Goal: Obtain resource: Obtain resource

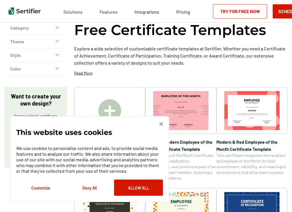
click at [161, 122] on img at bounding box center [160, 123] width 3 height 3
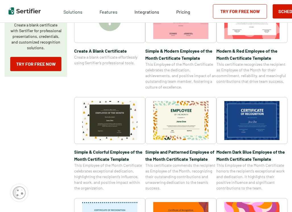
scroll to position [30, 0]
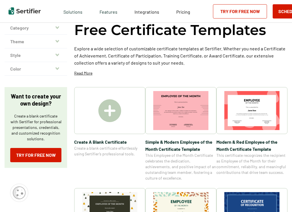
click at [57, 41] on icon "button" at bounding box center [57, 41] width 4 height 3
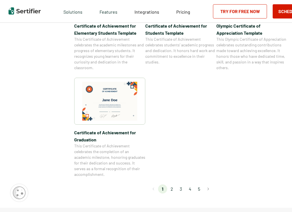
scroll to position [546, 0]
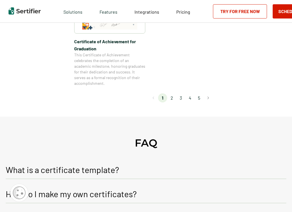
click at [173, 97] on li "2" at bounding box center [171, 97] width 9 height 9
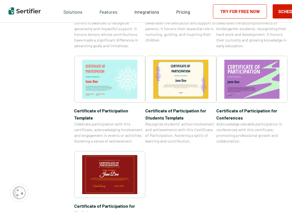
scroll to position [455, 0]
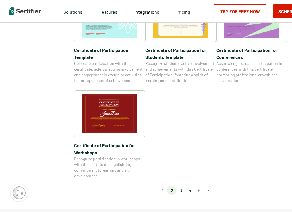
click at [180, 186] on li "3" at bounding box center [180, 190] width 9 height 9
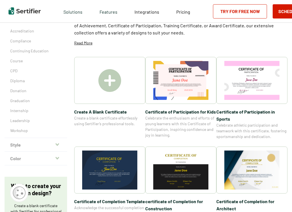
scroll to position [91, 0]
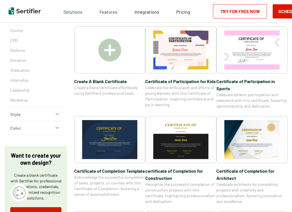
click at [107, 170] on span "Certificate of Completion Template" at bounding box center [109, 170] width 71 height 7
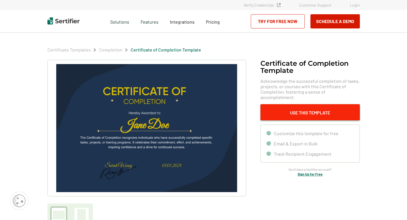
click at [292, 108] on button "Use This Template" at bounding box center [310, 112] width 99 height 16
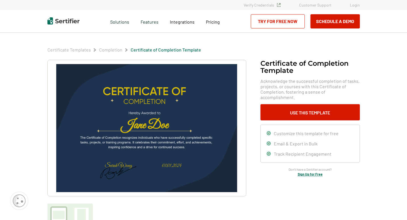
click at [284, 21] on link "Try for Free Now" at bounding box center [278, 21] width 54 height 14
drag, startPoint x: 157, startPoint y: 120, endPoint x: 155, endPoint y: 118, distance: 3.2
click at [157, 120] on img at bounding box center [146, 128] width 181 height 128
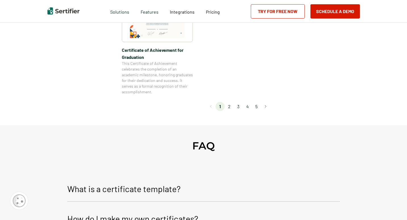
scroll to position [606, 0]
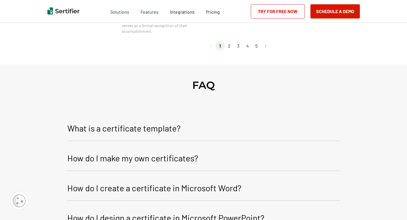
click at [128, 165] on p "How do I make my own certificates?" at bounding box center [132, 158] width 131 height 14
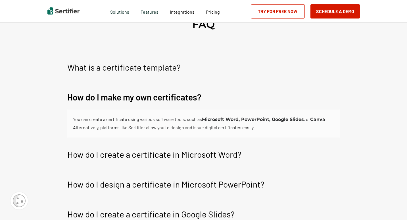
scroll to position [728, 0]
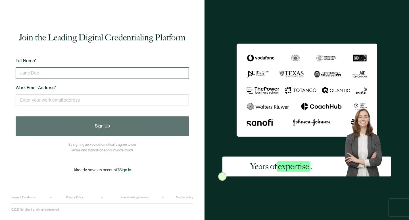
click at [33, 76] on input "text" at bounding box center [102, 72] width 173 height 11
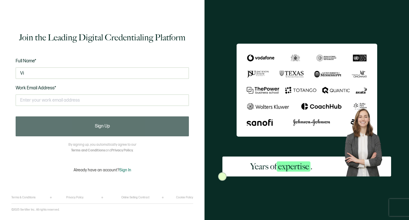
type input "V"
